Goal: Task Accomplishment & Management: Use online tool/utility

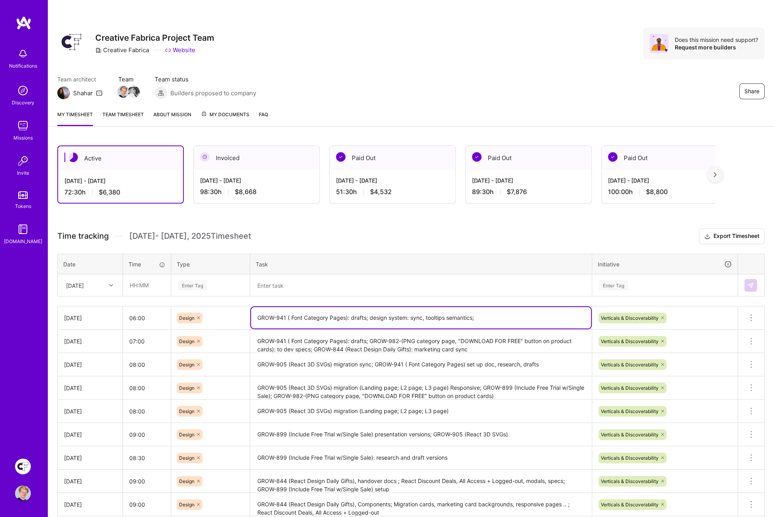
drag, startPoint x: 490, startPoint y: 318, endPoint x: 265, endPoint y: 317, distance: 225.2
click at [286, 318] on textarea "GROW-941 ( Font Category Pages): drafts; design system: sync, tooltips semantic…" at bounding box center [421, 317] width 340 height 21
drag, startPoint x: 256, startPoint y: 315, endPoint x: 371, endPoint y: 312, distance: 114.6
click at [371, 313] on textarea "GROW-941 ( Font Category Pages): drafts; design system: sync, tooltips semantic…" at bounding box center [421, 317] width 340 height 21
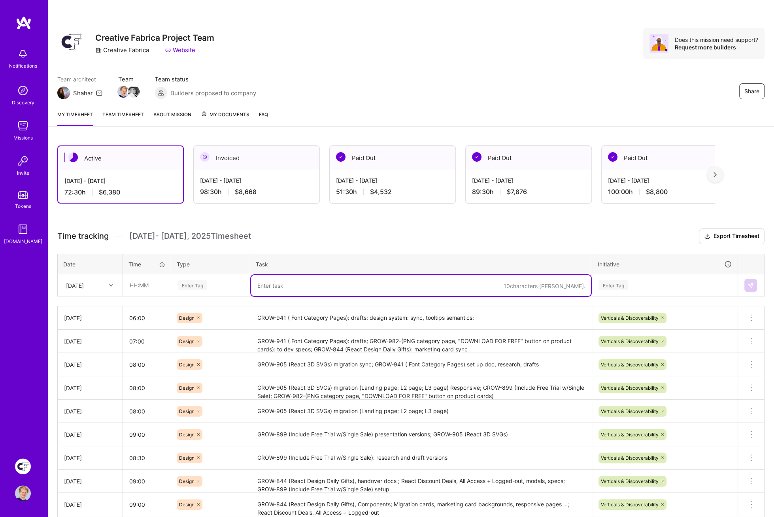
click at [306, 285] on textarea at bounding box center [421, 285] width 340 height 21
paste textarea "GROW-941 ( Font Category Pages): drafts;"
type textarea "GROW-941 ( Font Category Pages): drafts, spec out suggestions"
click at [149, 281] on input "text" at bounding box center [146, 285] width 47 height 21
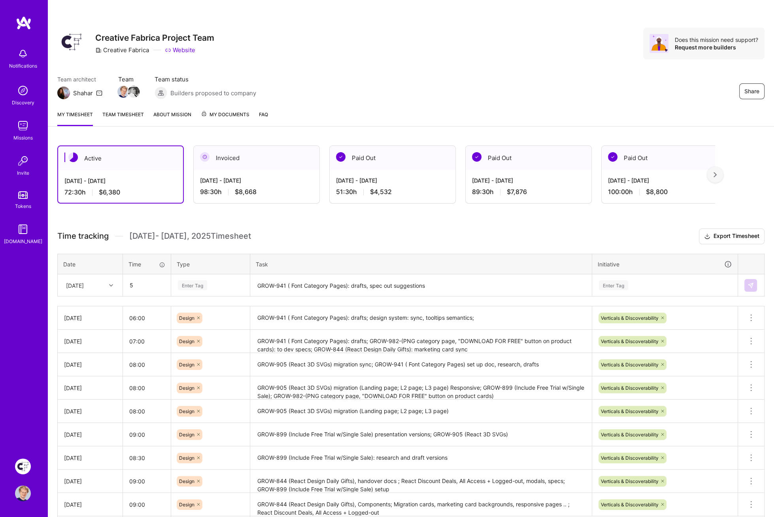
type input "05:00"
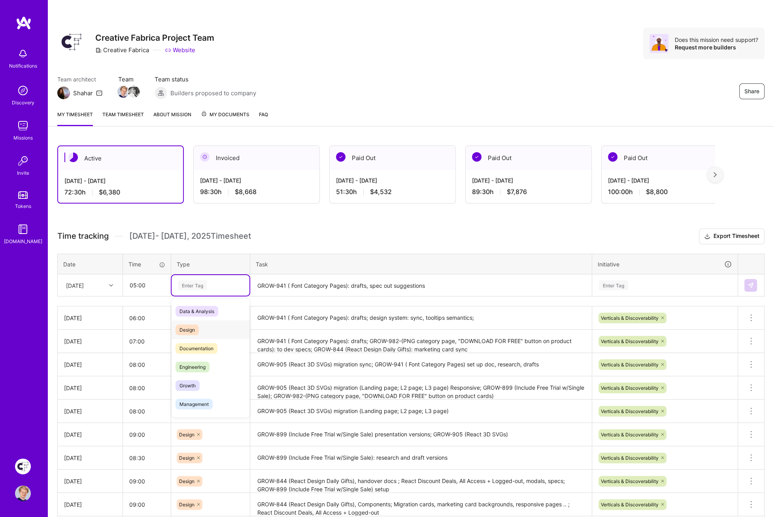
click at [187, 325] on span "Design" at bounding box center [186, 329] width 23 height 11
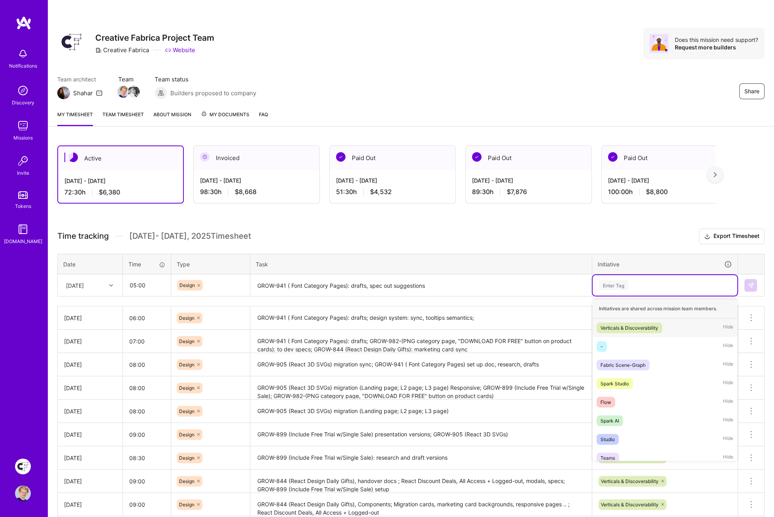
click at [613, 285] on div "Enter Tag" at bounding box center [613, 285] width 29 height 12
click at [614, 324] on div "Verticals & Discoverability" at bounding box center [629, 328] width 58 height 8
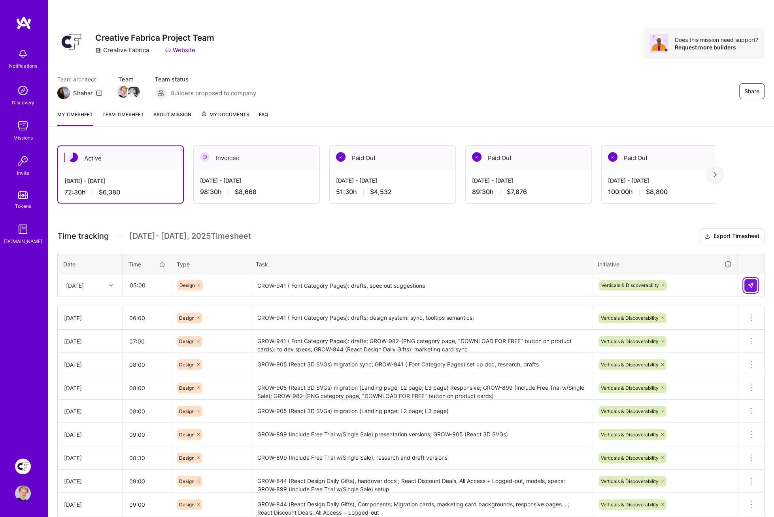
click at [753, 284] on button at bounding box center [750, 285] width 13 height 13
